Goal: Task Accomplishment & Management: Use online tool/utility

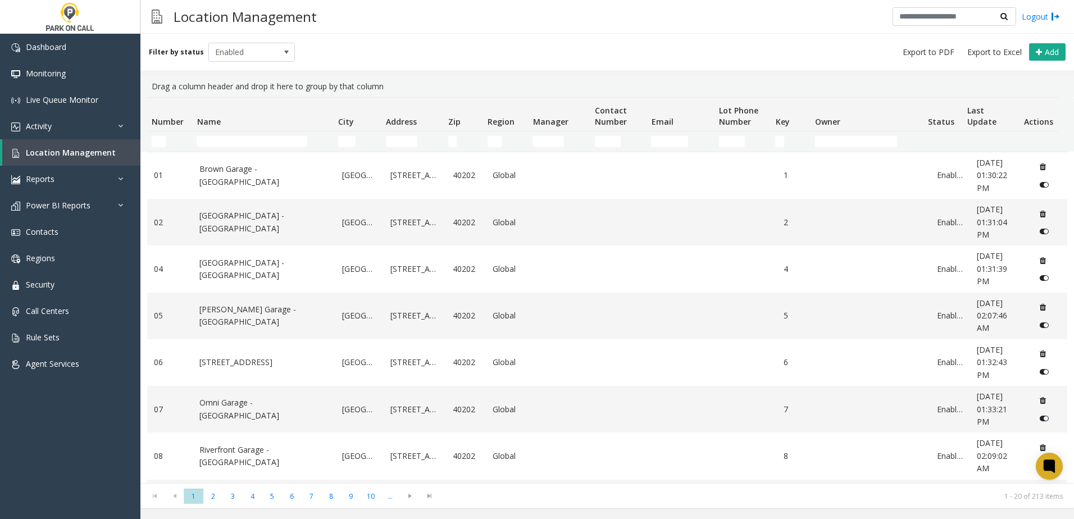
click at [280, 130] on th "Name" at bounding box center [262, 115] width 141 height 34
click at [275, 135] on td "Name Filter" at bounding box center [262, 141] width 141 height 20
click at [266, 142] on input "Name Filter" at bounding box center [252, 141] width 111 height 11
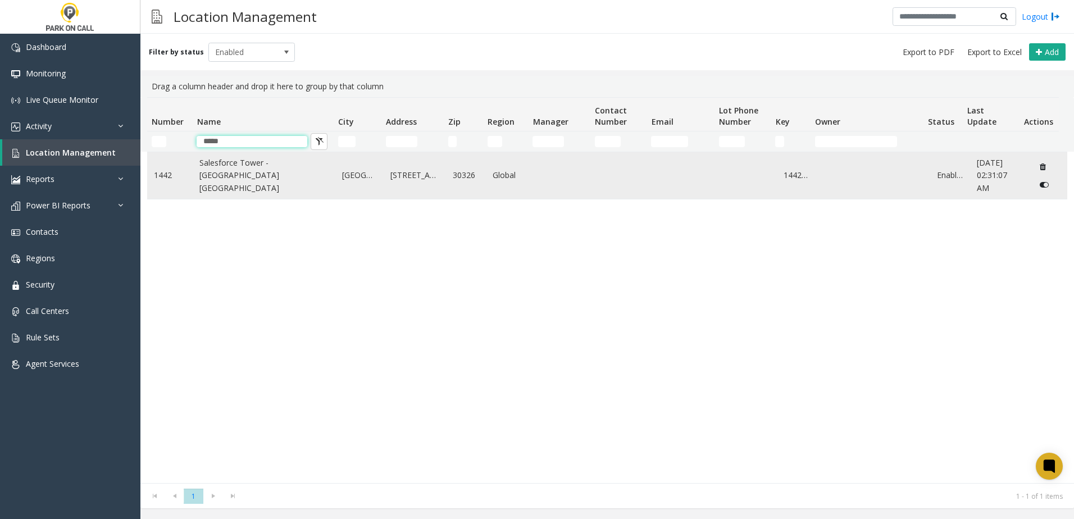
type input "*****"
click at [232, 180] on link "Salesforce Tower - [GEOGRAPHIC_DATA] [GEOGRAPHIC_DATA]" at bounding box center [263, 176] width 129 height 38
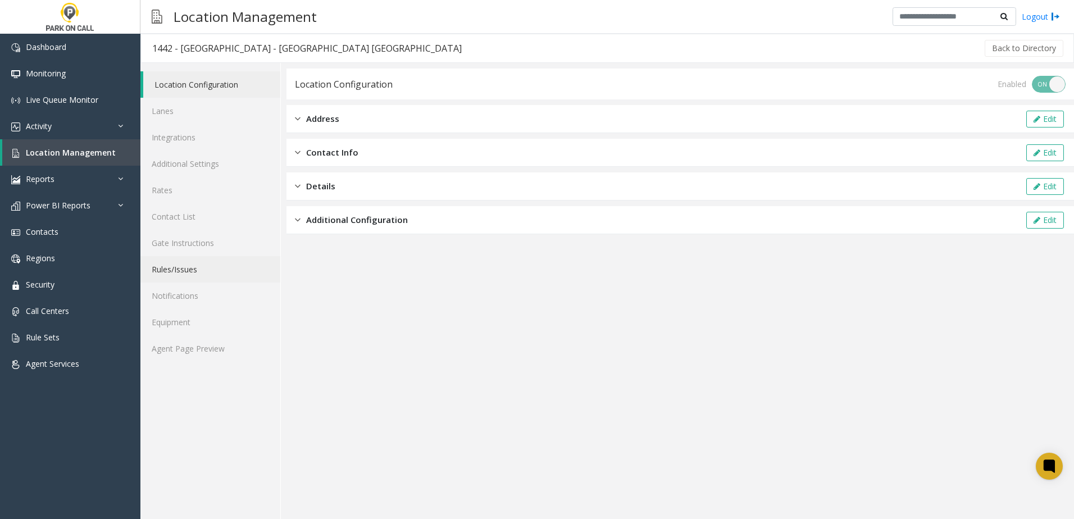
click at [204, 269] on link "Rules/Issues" at bounding box center [210, 269] width 140 height 26
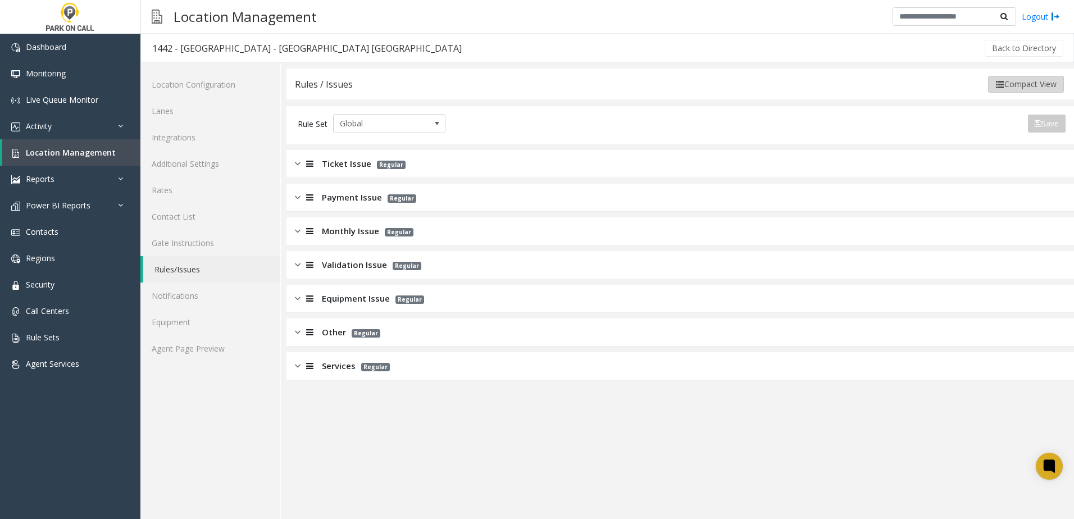
click at [1035, 81] on button "Compact View" at bounding box center [1026, 84] width 76 height 17
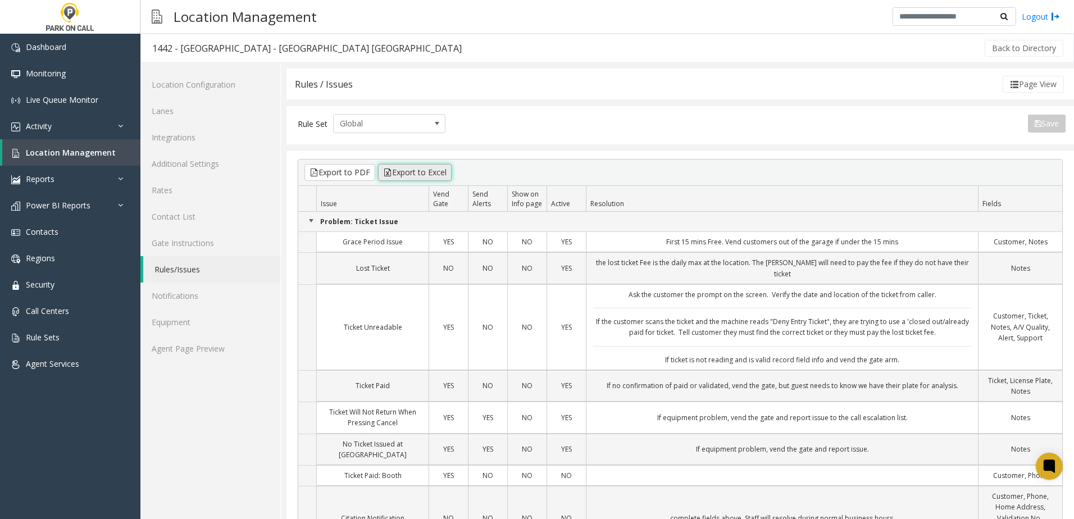
click at [415, 171] on button "Export to Excel" at bounding box center [415, 172] width 74 height 17
